Goal: Task Accomplishment & Management: Use online tool/utility

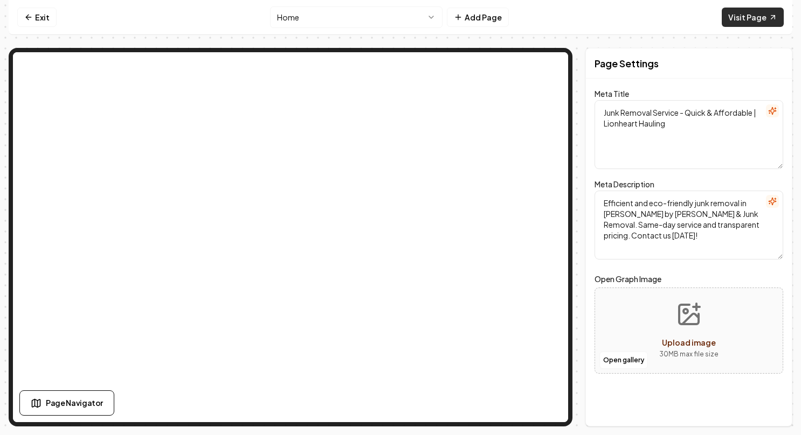
click at [744, 17] on link "Visit Page" at bounding box center [753, 17] width 62 height 19
click at [41, 17] on link "Exit" at bounding box center [36, 17] width 39 height 19
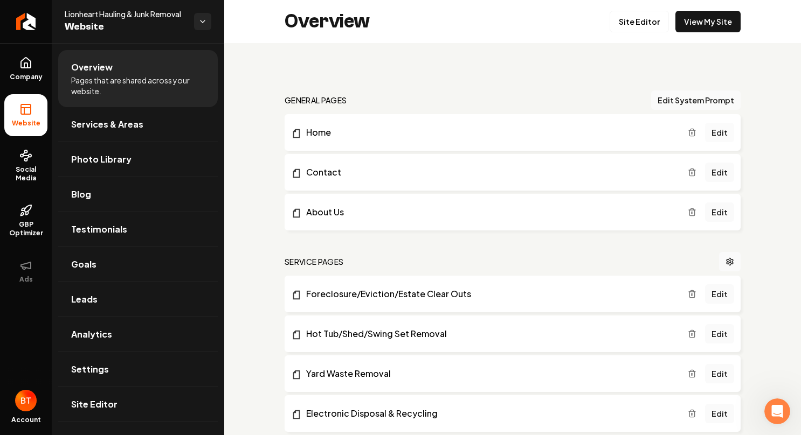
click at [709, 134] on link "Edit" at bounding box center [719, 132] width 29 height 19
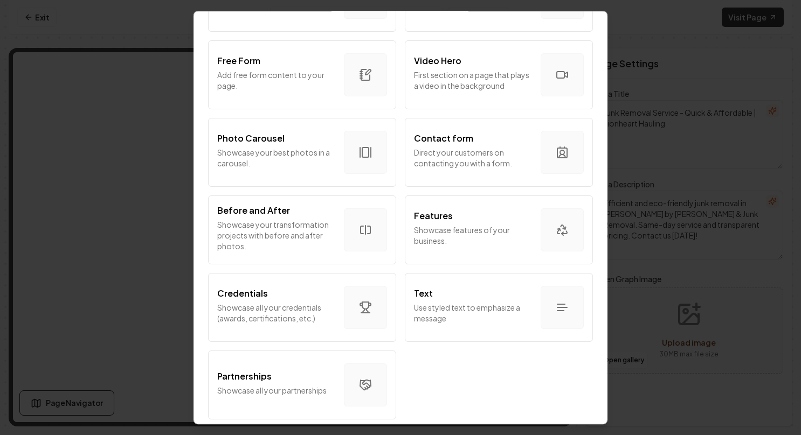
scroll to position [603, 0]
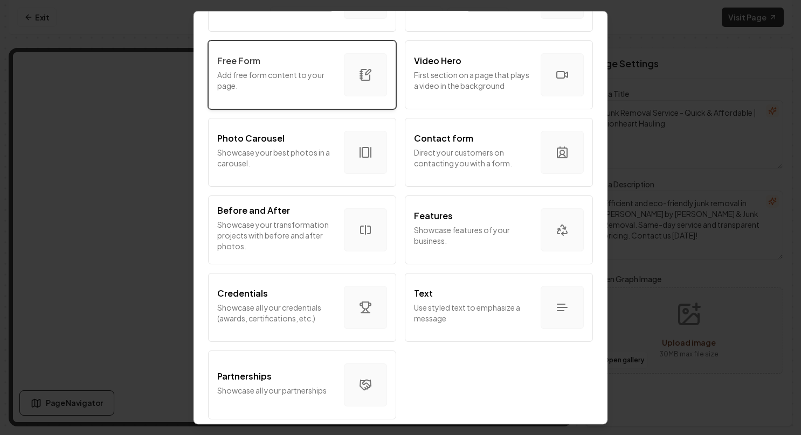
click at [284, 86] on div "Free Form Add free form content to your page." at bounding box center [276, 74] width 118 height 41
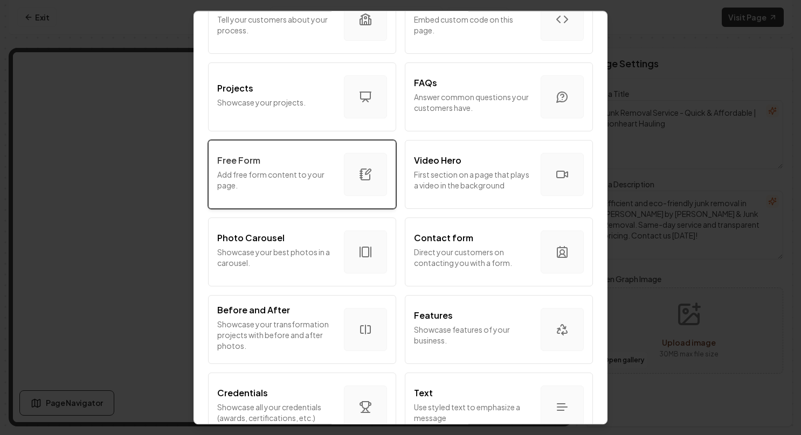
scroll to position [441, 0]
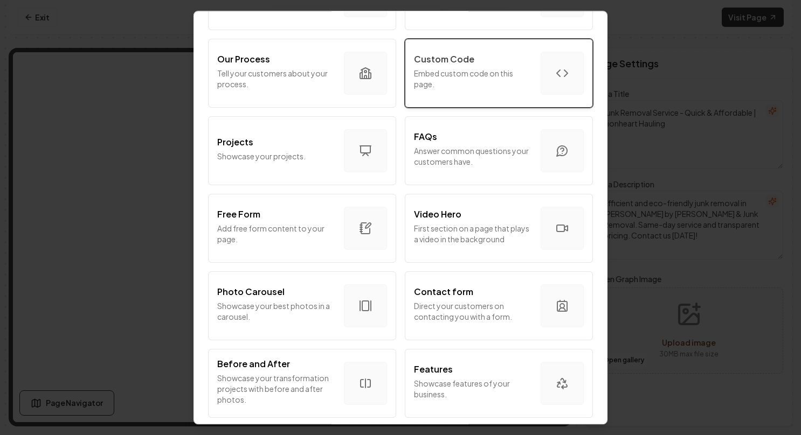
click at [489, 83] on p "Embed custom code on this page." at bounding box center [473, 79] width 118 height 22
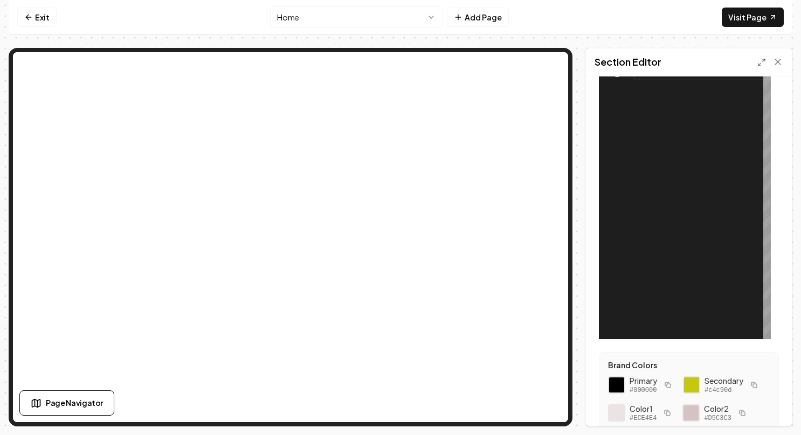
scroll to position [0, 0]
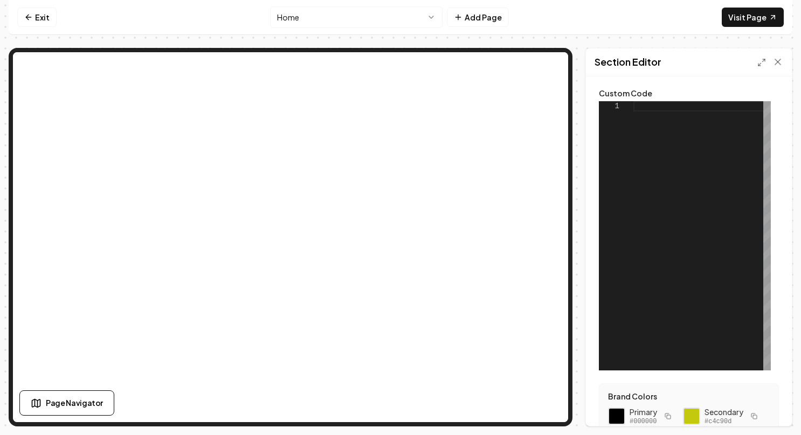
click at [634, 121] on div at bounding box center [701, 235] width 137 height 269
click at [633, 131] on div at bounding box center [701, 235] width 137 height 269
click at [660, 158] on div at bounding box center [701, 235] width 137 height 269
click at [655, 162] on div at bounding box center [701, 235] width 137 height 269
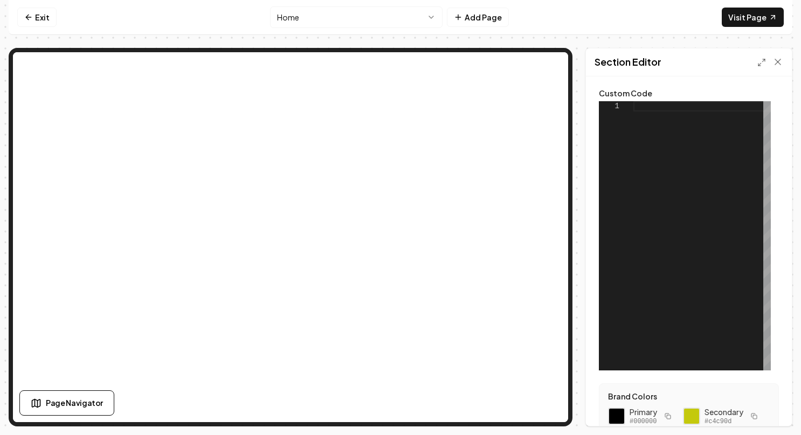
click at [651, 135] on div at bounding box center [701, 235] width 137 height 269
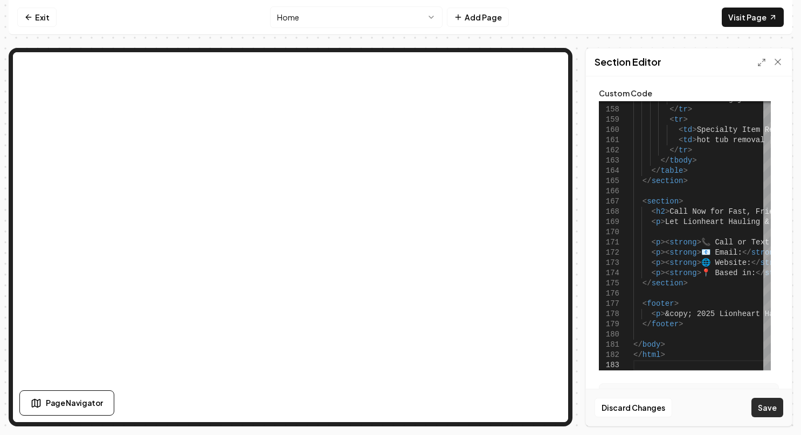
click at [770, 407] on button "Save" at bounding box center [767, 407] width 32 height 19
type textarea "*******"
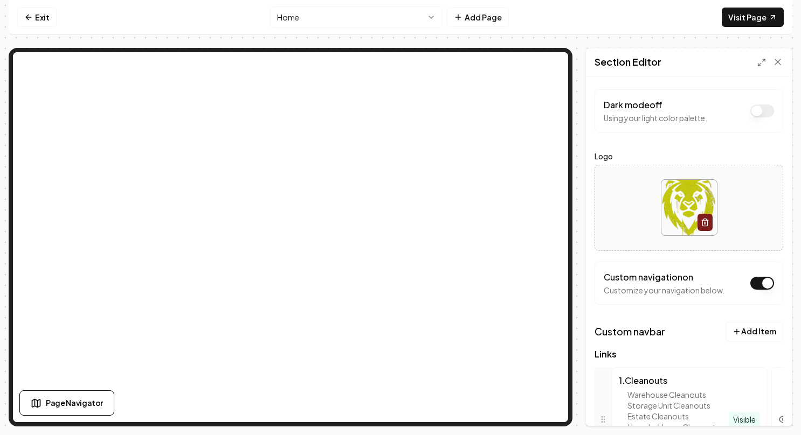
click at [434, 15] on html "Computer Required This feature is only available on a computer. Please switch t…" at bounding box center [400, 217] width 801 height 435
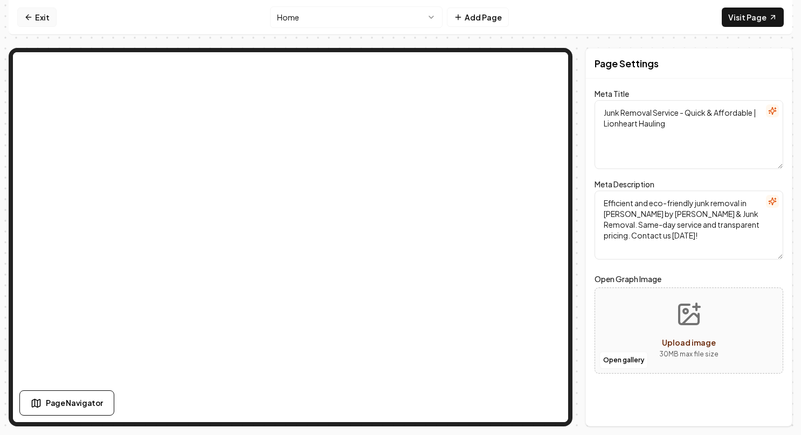
click at [45, 15] on link "Exit" at bounding box center [36, 17] width 39 height 19
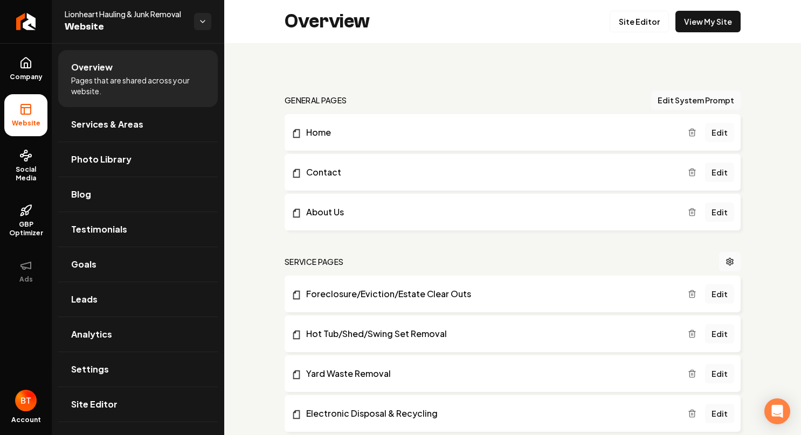
click at [708, 134] on link "Edit" at bounding box center [719, 132] width 29 height 19
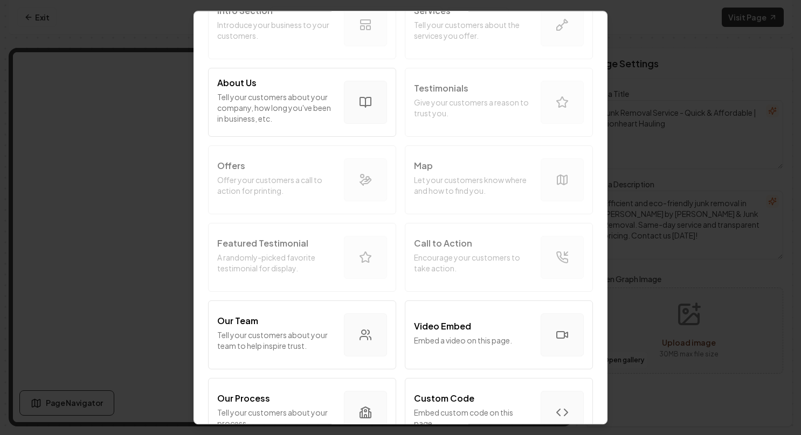
scroll to position [216, 0]
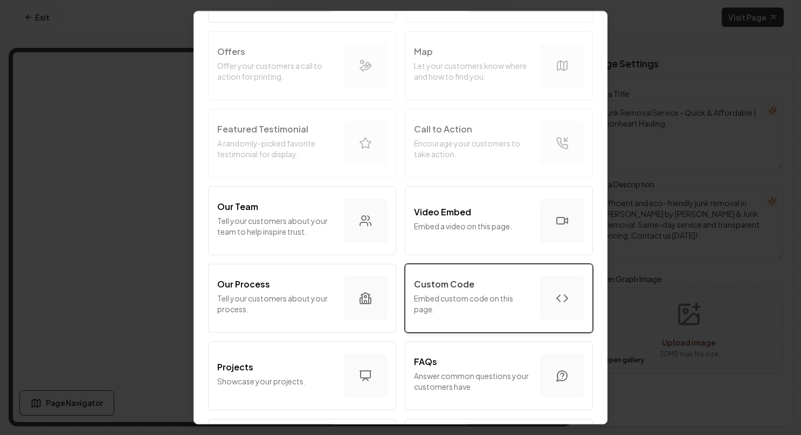
click at [446, 288] on p "Custom Code" at bounding box center [444, 284] width 60 height 13
